Goal: Find specific page/section: Locate a particular part of the current website

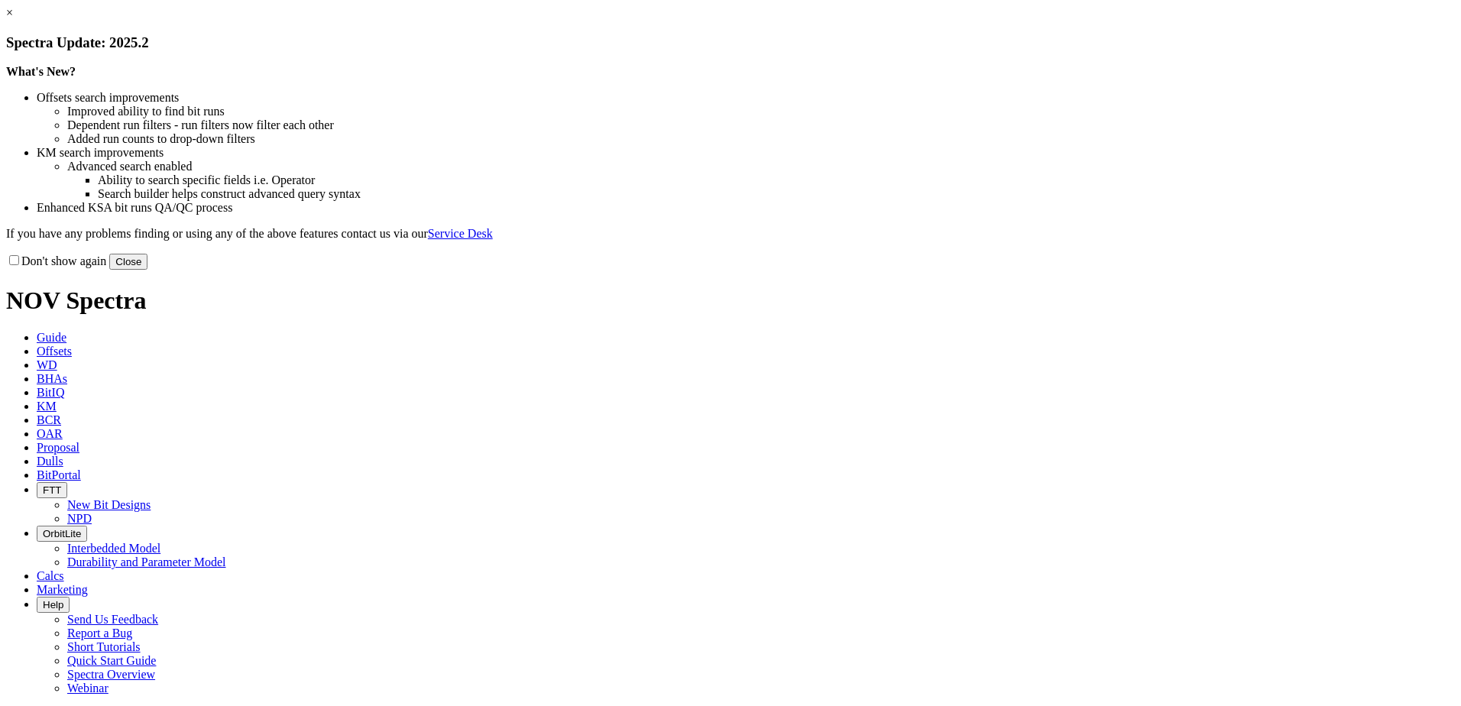
click at [147, 270] on button "Close" at bounding box center [128, 262] width 38 height 16
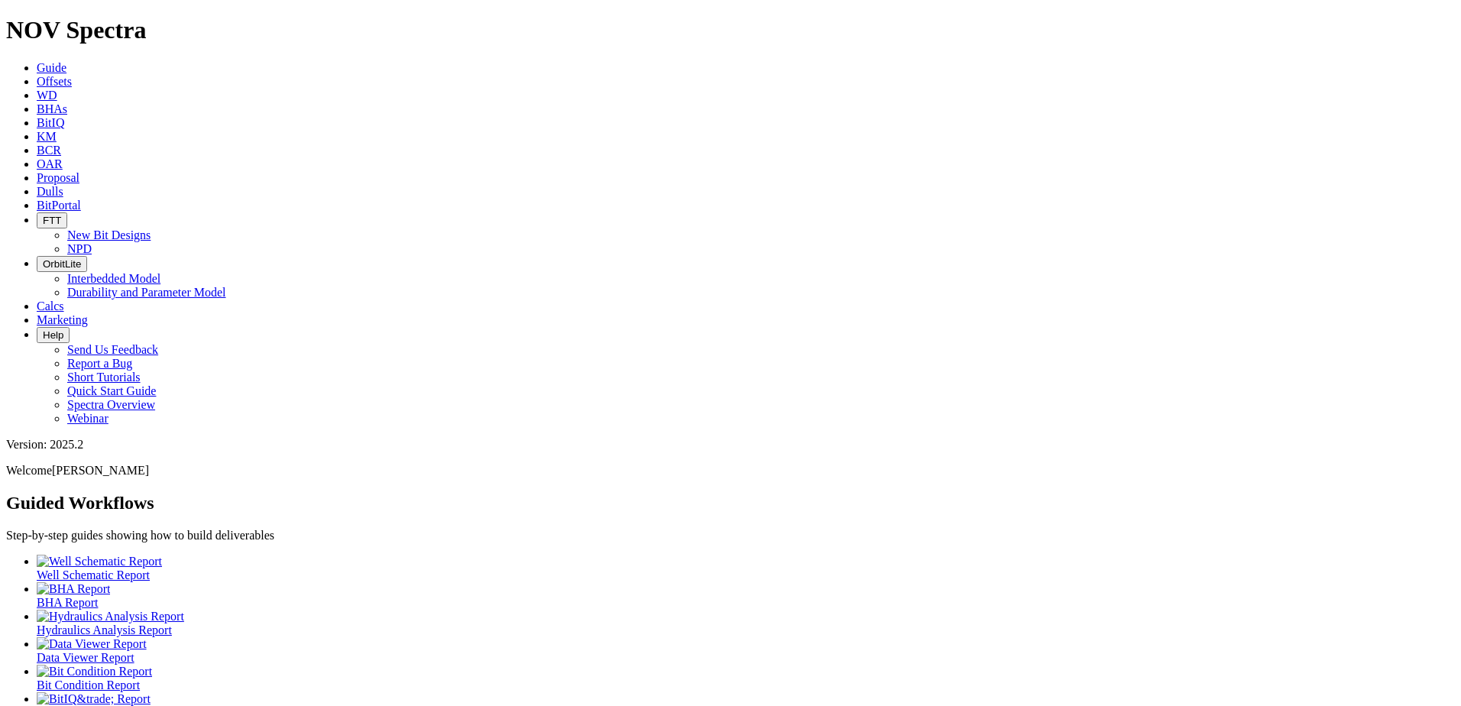
click at [63, 185] on span "Dulls" at bounding box center [50, 191] width 27 height 13
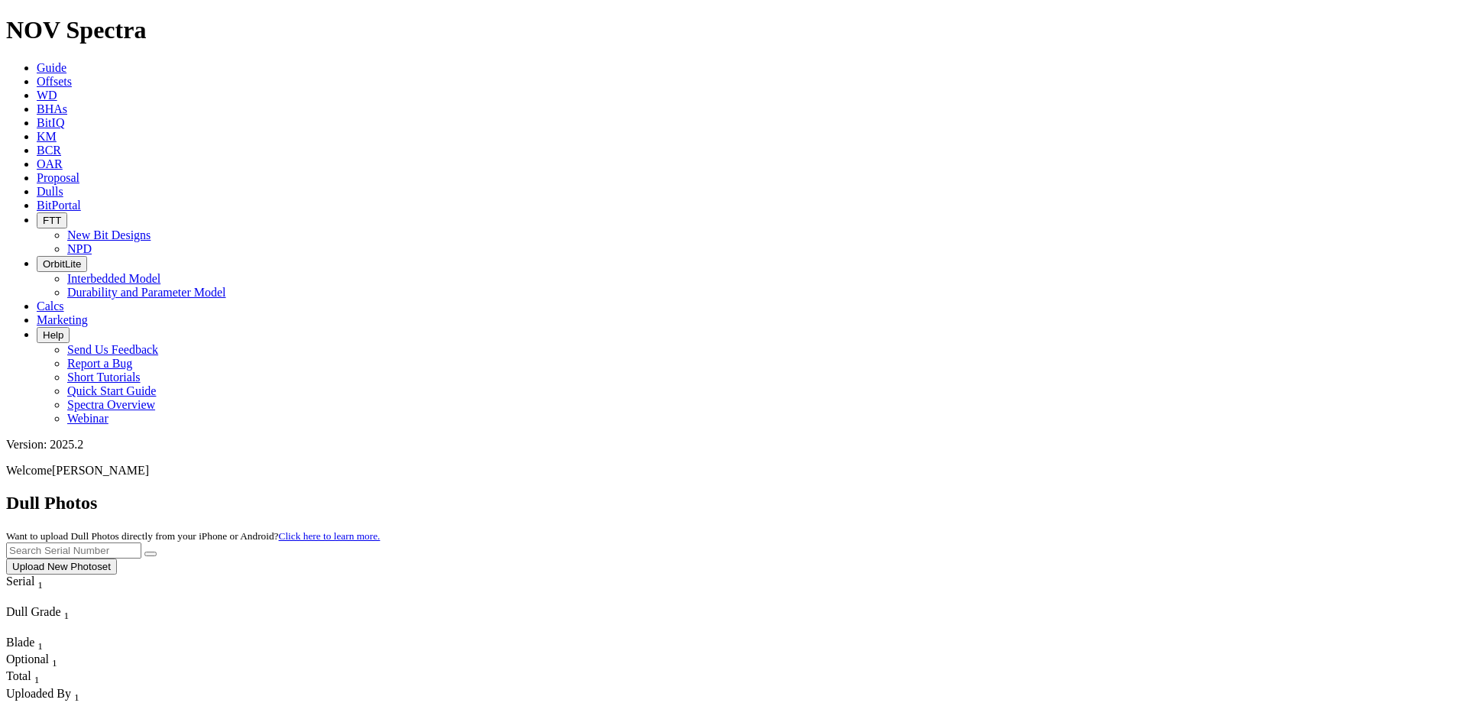
click at [141, 542] on input "text" at bounding box center [73, 550] width 135 height 16
paste input "A315452"
type input "A315452"
click at [157, 552] on button "submit" at bounding box center [150, 554] width 12 height 5
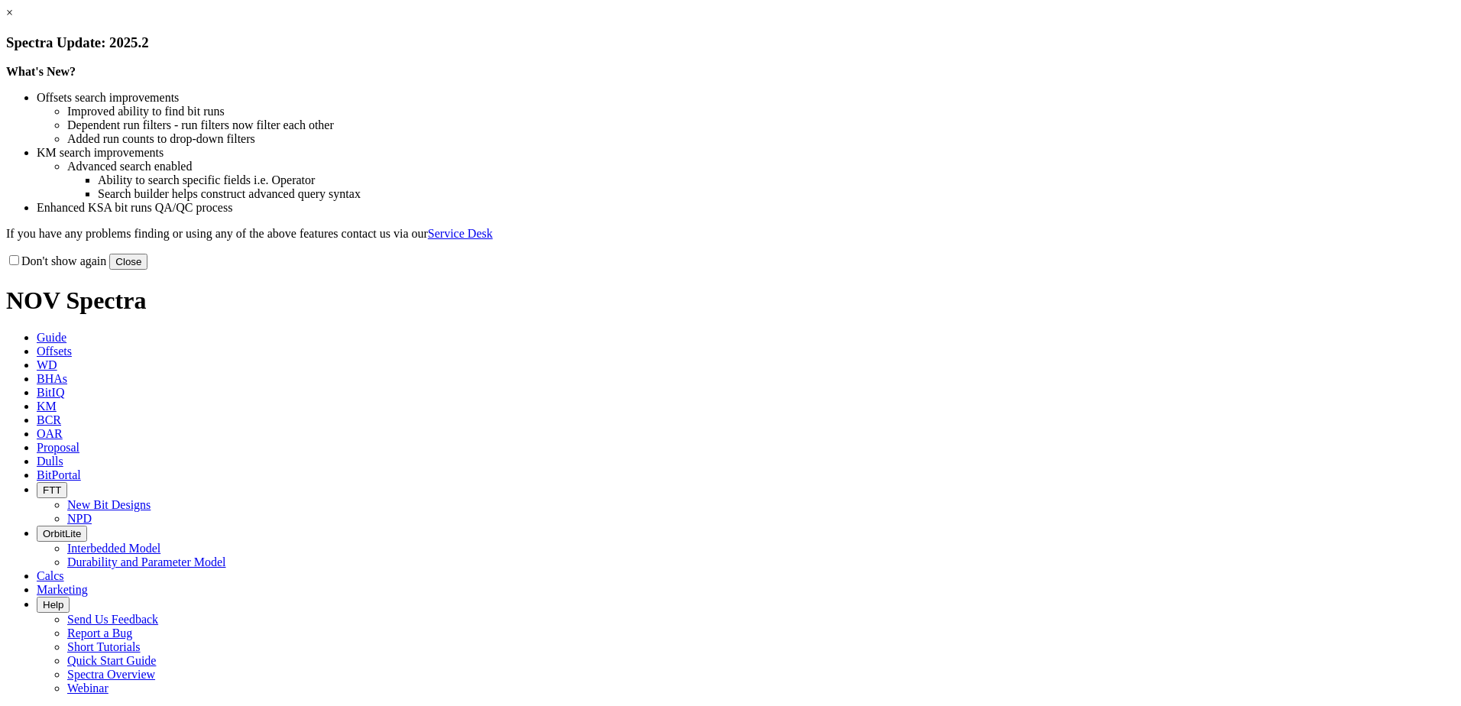
click at [147, 270] on button "Close" at bounding box center [128, 262] width 38 height 16
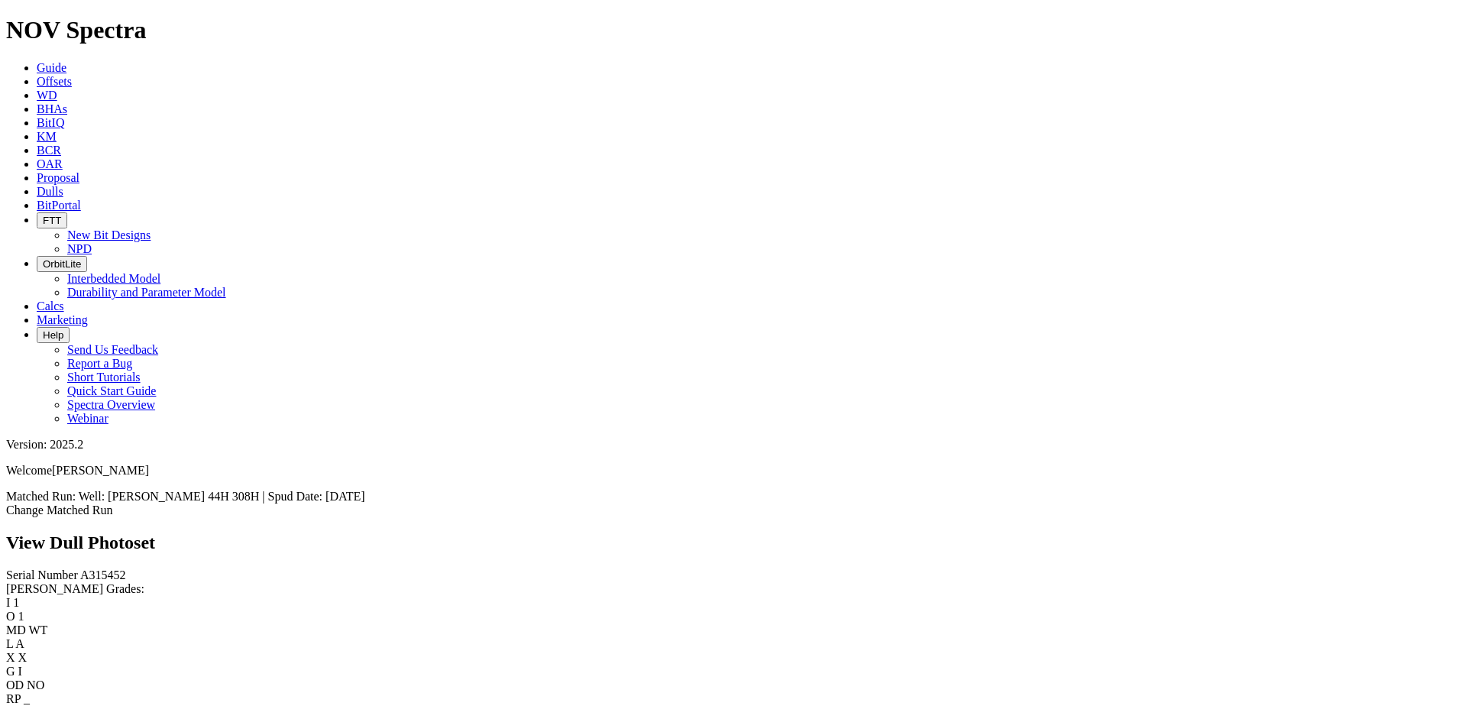
scroll to position [2707, 0]
